Goal: Book appointment/travel/reservation

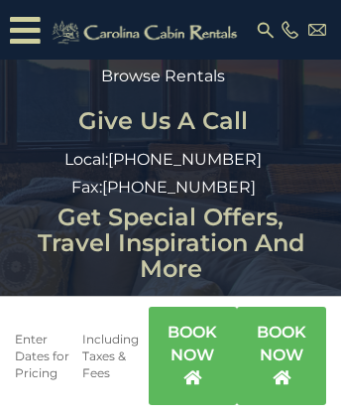
scroll to position [2038, 0]
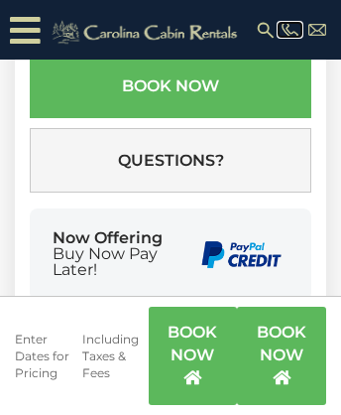
click at [289, 29] on img at bounding box center [291, 30] width 18 height 19
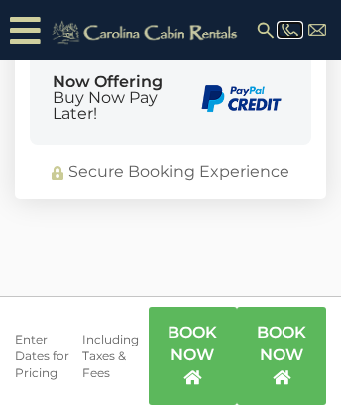
scroll to position [1292, 0]
